Goal: Task Accomplishment & Management: Complete application form

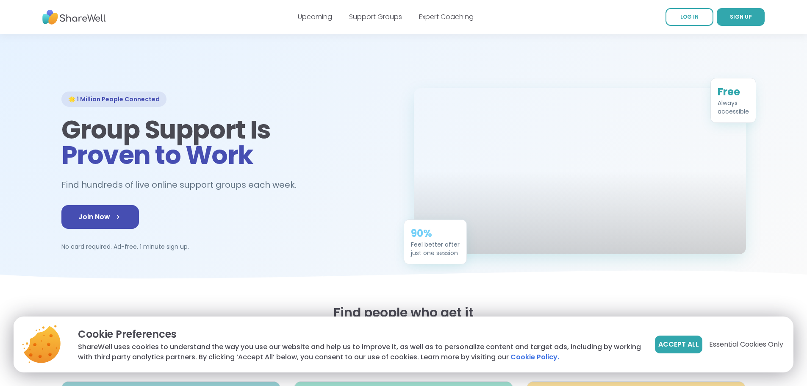
scroll to position [10, 0]
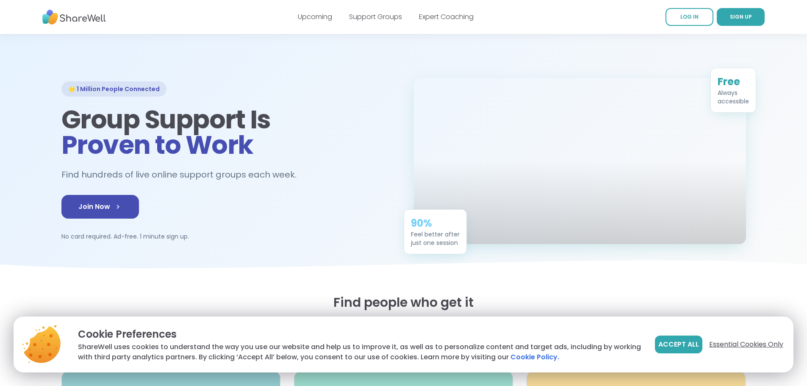
click at [726, 344] on span "Essential Cookies Only" at bounding box center [746, 344] width 74 height 10
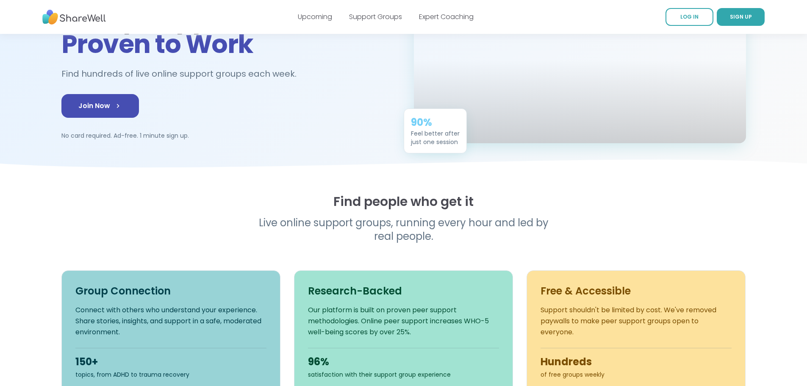
scroll to position [95, 0]
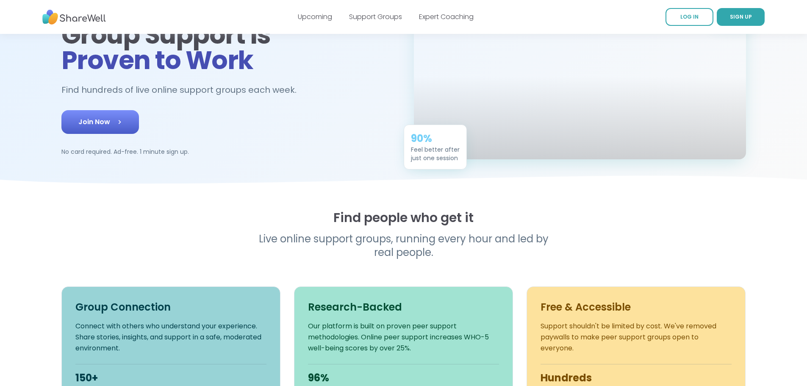
click at [78, 127] on span "Join Now" at bounding box center [100, 122] width 44 height 10
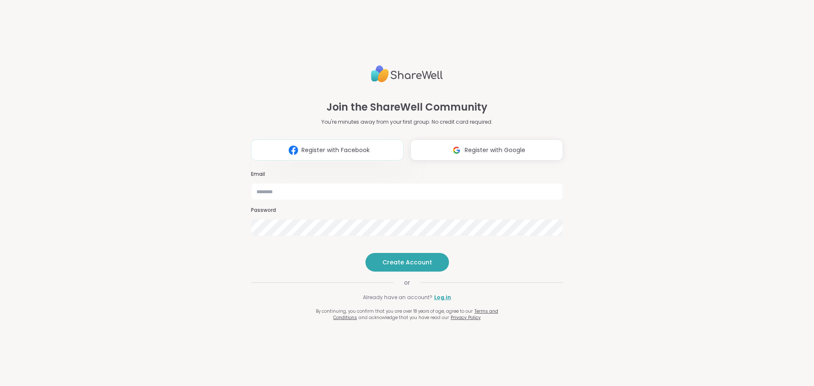
click at [319, 146] on span "Register with Facebook" at bounding box center [335, 150] width 68 height 9
